Goal: Task Accomplishment & Management: Use online tool/utility

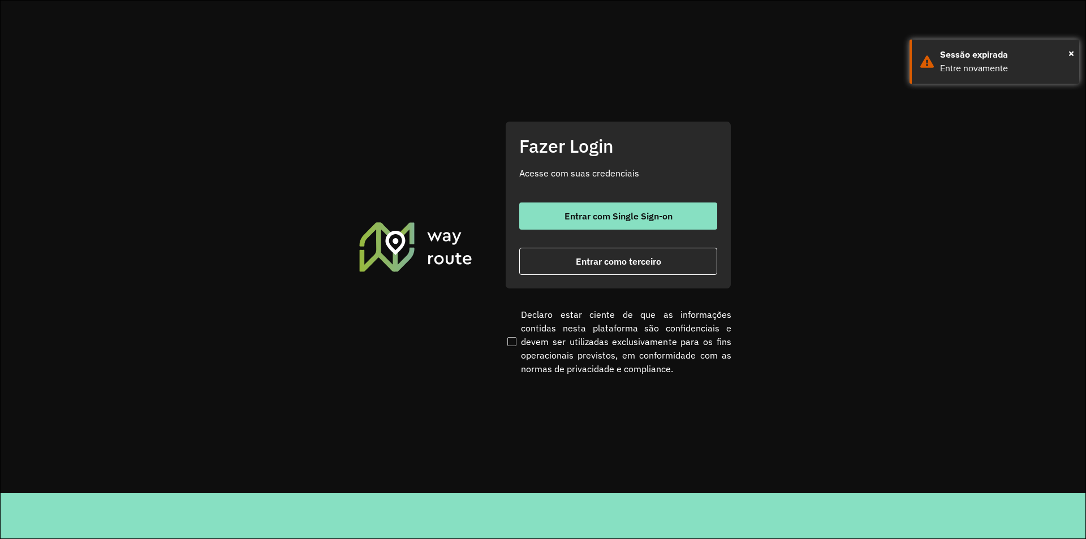
click at [568, 257] on button "Entrar como terceiro" at bounding box center [618, 261] width 198 height 27
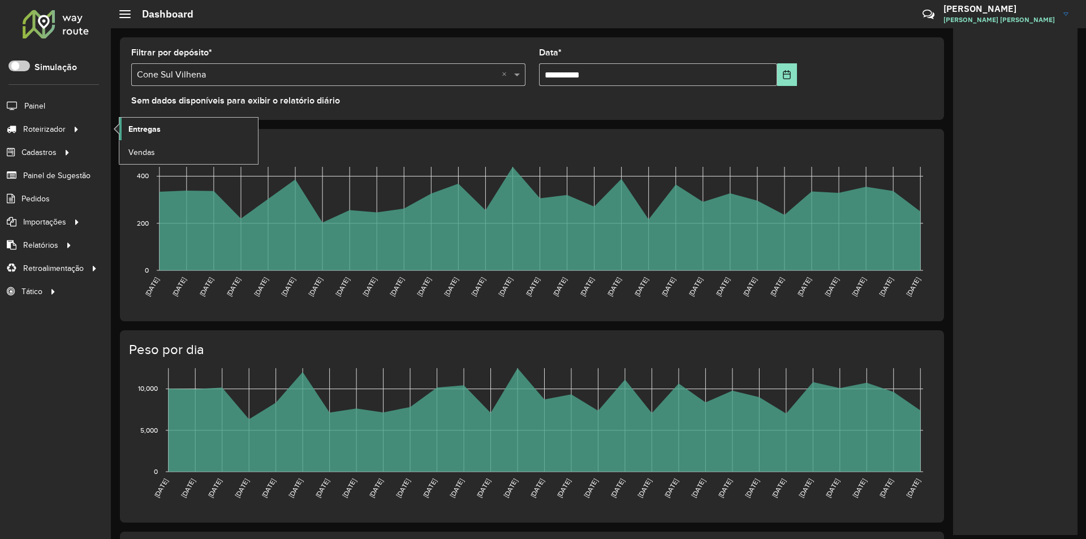
click at [141, 126] on span "Entregas" at bounding box center [144, 129] width 32 height 12
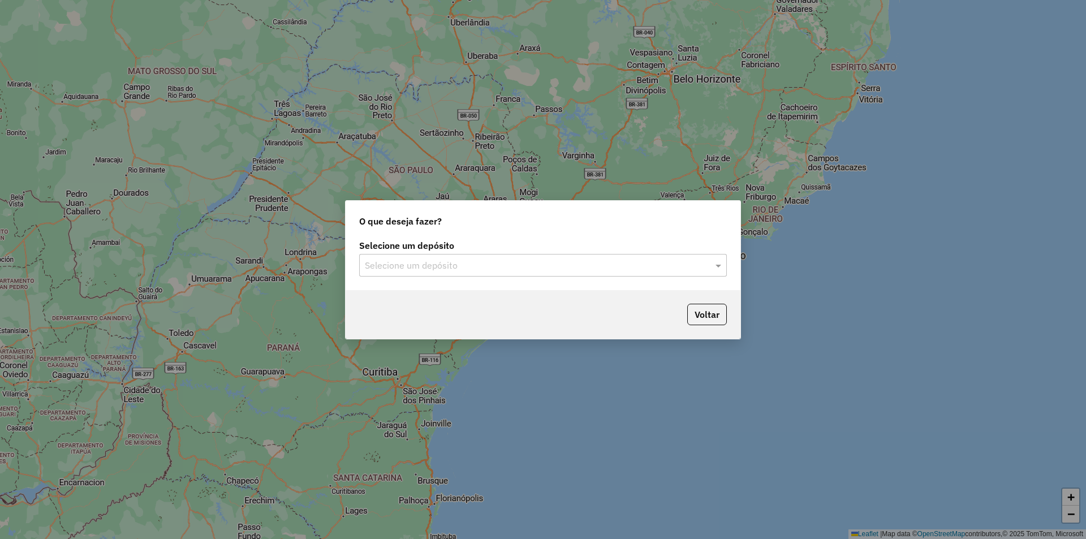
click at [387, 265] on input "text" at bounding box center [532, 266] width 334 height 14
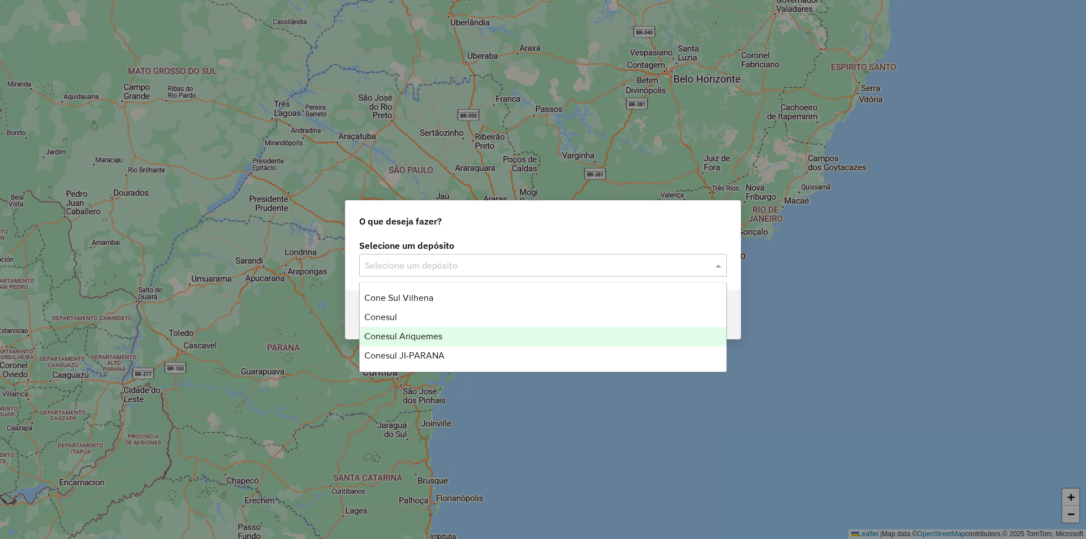
click at [396, 335] on span "Conesul Ariquemes" at bounding box center [403, 336] width 78 height 10
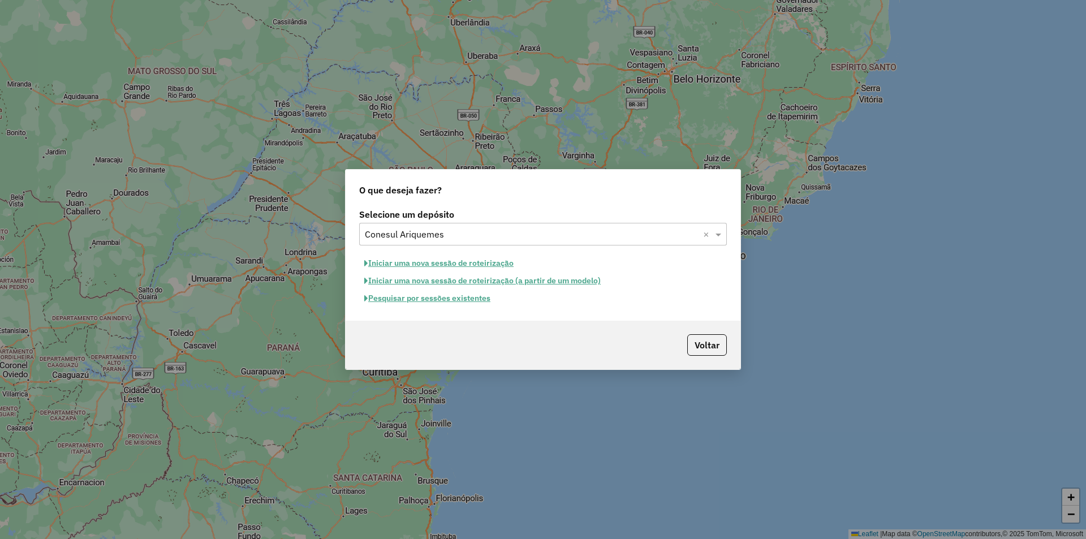
click at [421, 299] on button "Pesquisar por sessões existentes" at bounding box center [427, 299] width 136 height 18
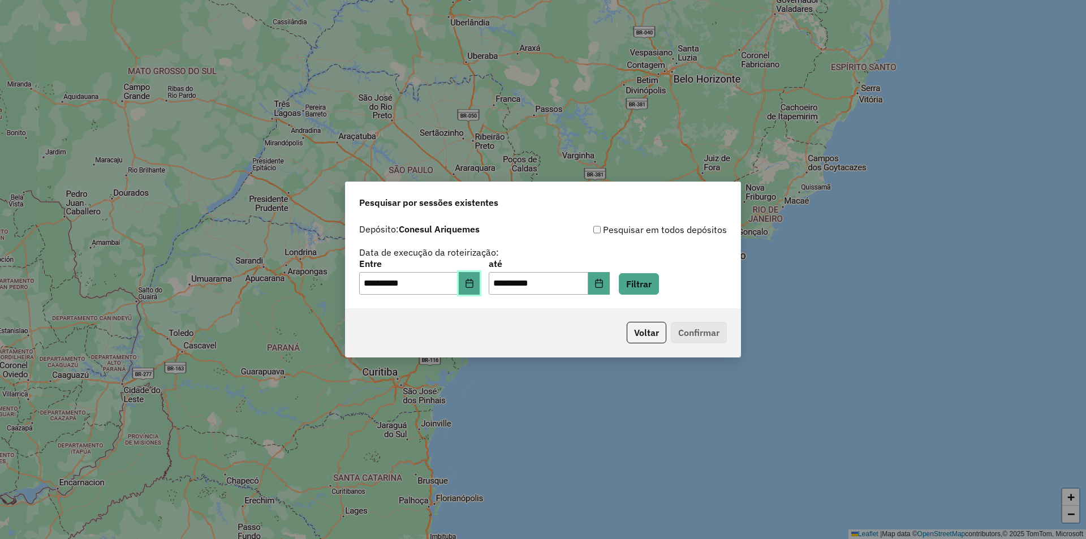
click at [473, 282] on icon "Choose Date" at bounding box center [469, 283] width 7 height 9
